Goal: Navigation & Orientation: Find specific page/section

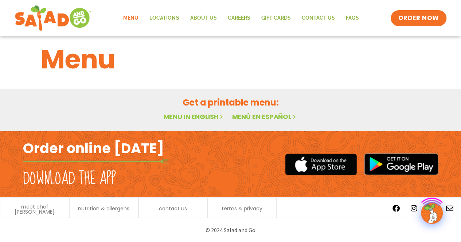
scroll to position [11, 0]
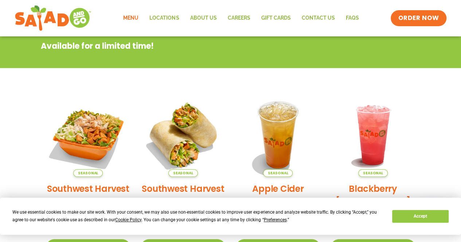
scroll to position [120, 0]
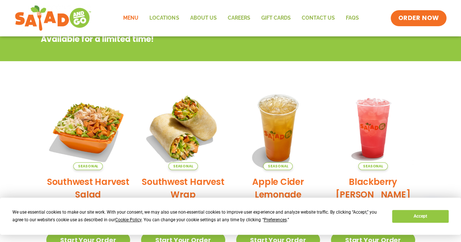
click at [416, 209] on div "We use essential cookies to make our site work. With your consent, we may also …" at bounding box center [230, 216] width 436 height 15
click at [405, 217] on button "Accept" at bounding box center [420, 216] width 56 height 13
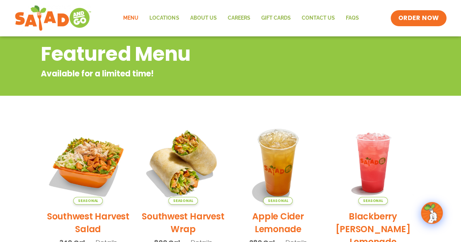
scroll to position [42, 0]
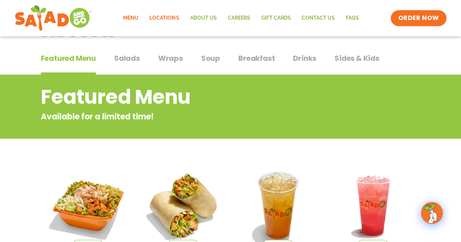
click at [168, 19] on link "Locations" at bounding box center [164, 18] width 40 height 17
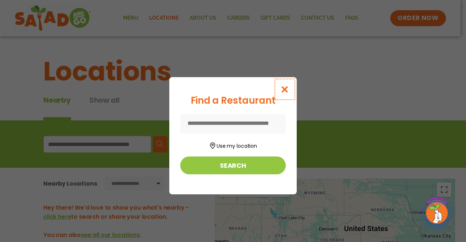
click at [288, 86] on icon "Close modal" at bounding box center [284, 90] width 9 height 8
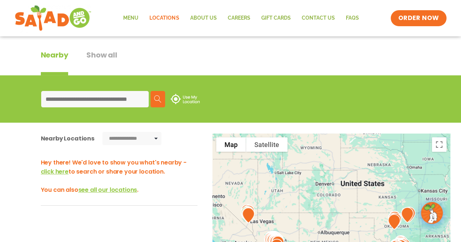
scroll to position [36, 0]
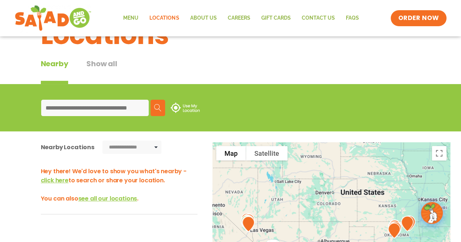
click at [95, 108] on input at bounding box center [94, 108] width 107 height 16
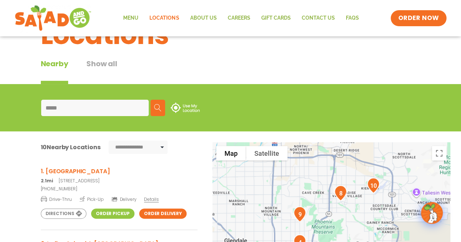
type input "*****"
click at [106, 215] on link "Order Pickup" at bounding box center [112, 214] width 43 height 10
